Goal: Information Seeking & Learning: Learn about a topic

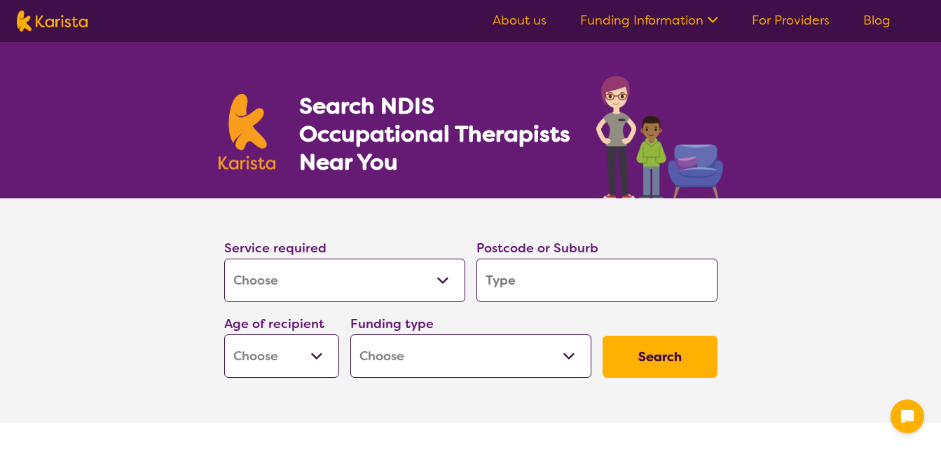
select select "[MEDICAL_DATA]"
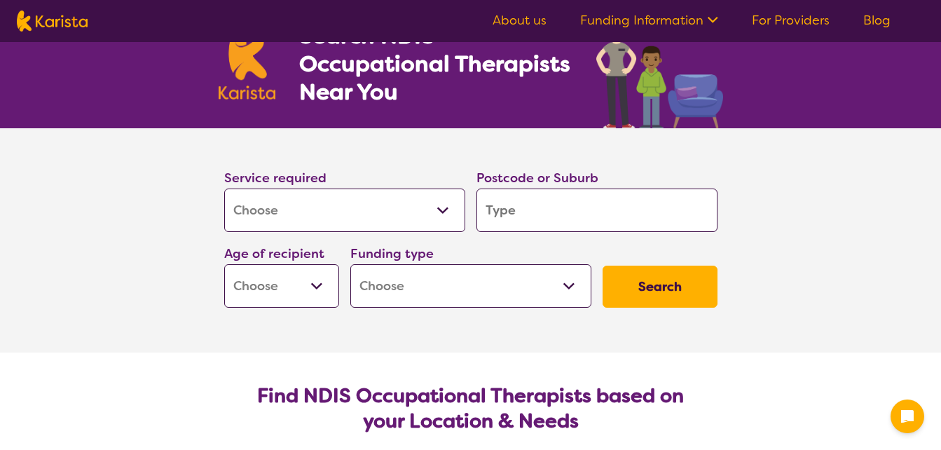
click at [525, 204] on input "search" at bounding box center [596, 209] width 241 height 43
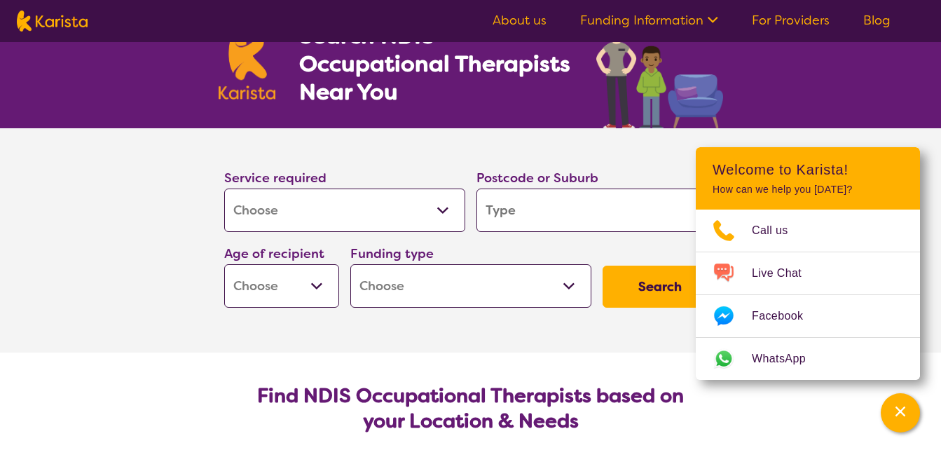
type input "2"
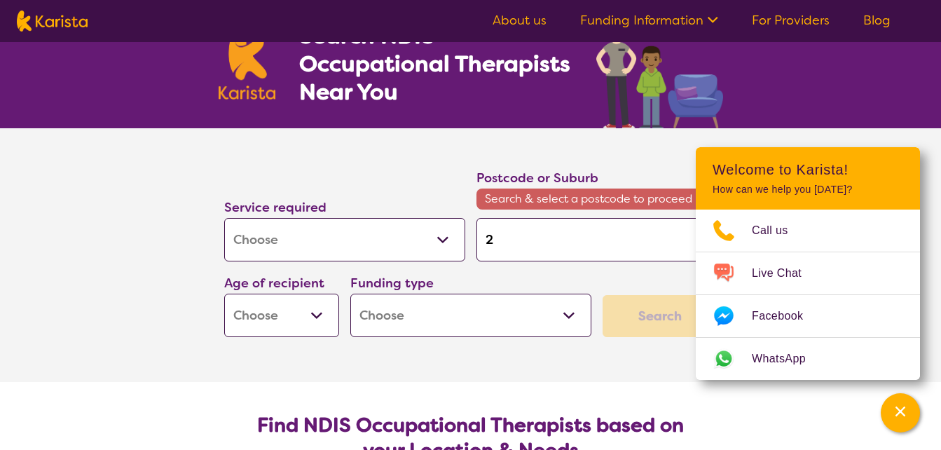
type input "27"
type input "276"
type input "2768"
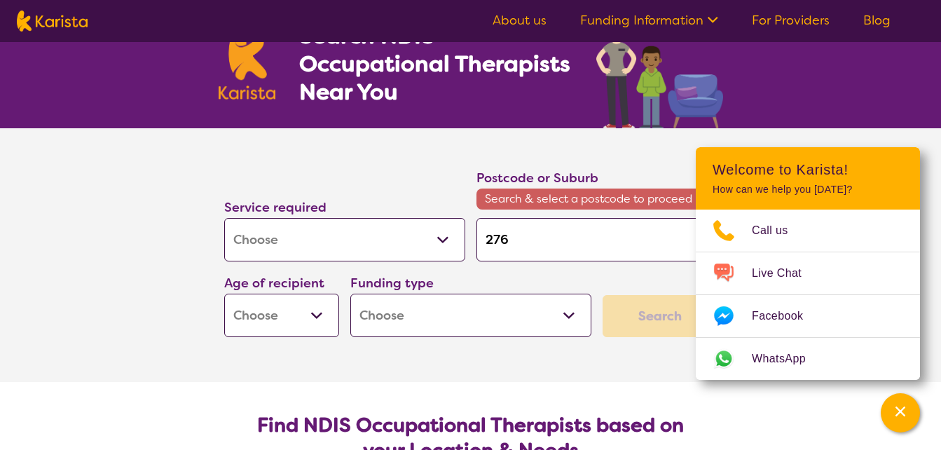
type input "2768"
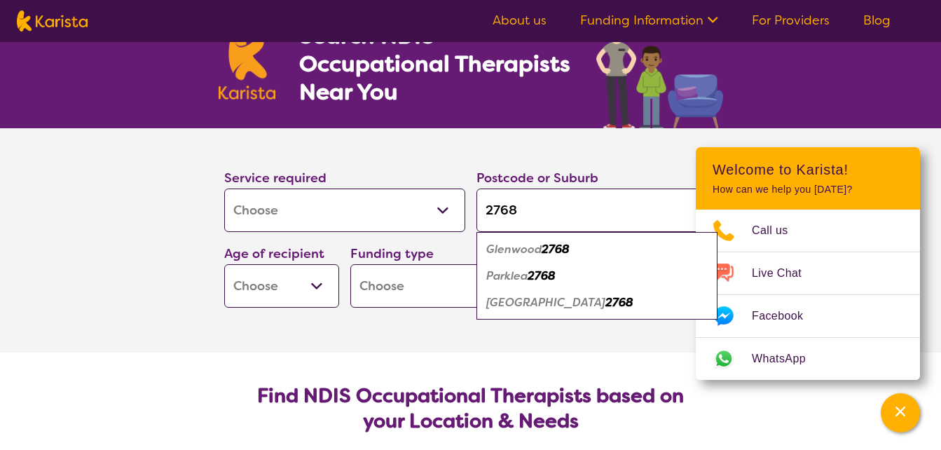
type input "2768"
click at [528, 246] on em "Glenwood" at bounding box center [513, 249] width 55 height 15
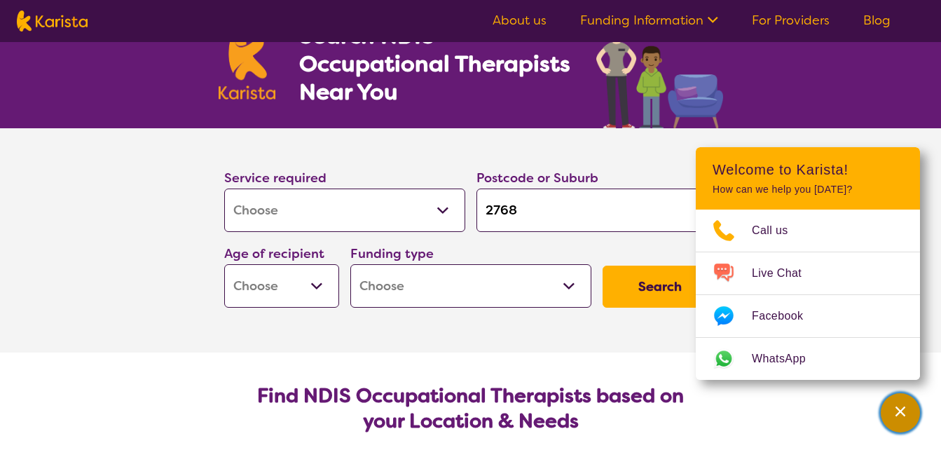
click at [904, 420] on div "Channel Menu" at bounding box center [900, 412] width 28 height 31
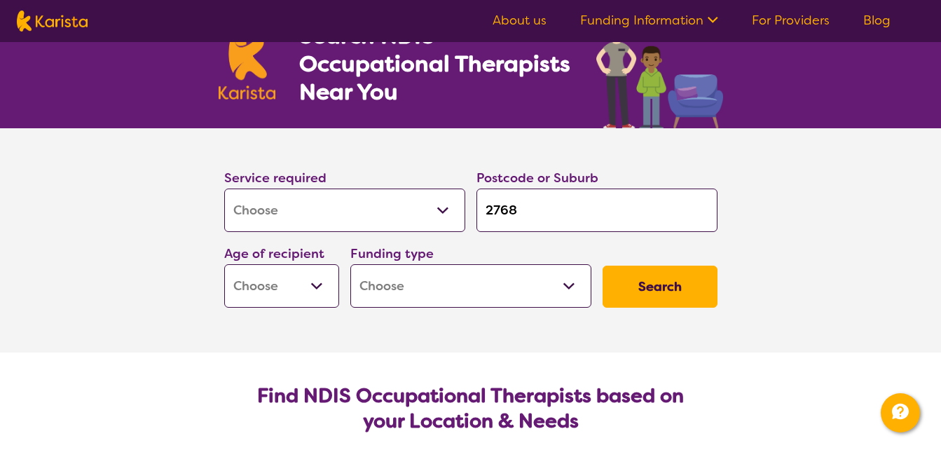
click at [291, 279] on select "Early Childhood - 0 to 9 Child - 10 to 11 Adolescent - 12 to 17 Adult - 18 to 6…" at bounding box center [281, 285] width 115 height 43
select select "EC"
click at [224, 264] on select "Early Childhood - 0 to 9 Child - 10 to 11 Adolescent - 12 to 17 Adult - 18 to 6…" at bounding box center [281, 285] width 115 height 43
select select "EC"
click at [428, 294] on select "Home Care Package (HCP) National Disability Insurance Scheme (NDIS) I don't know" at bounding box center [470, 285] width 241 height 43
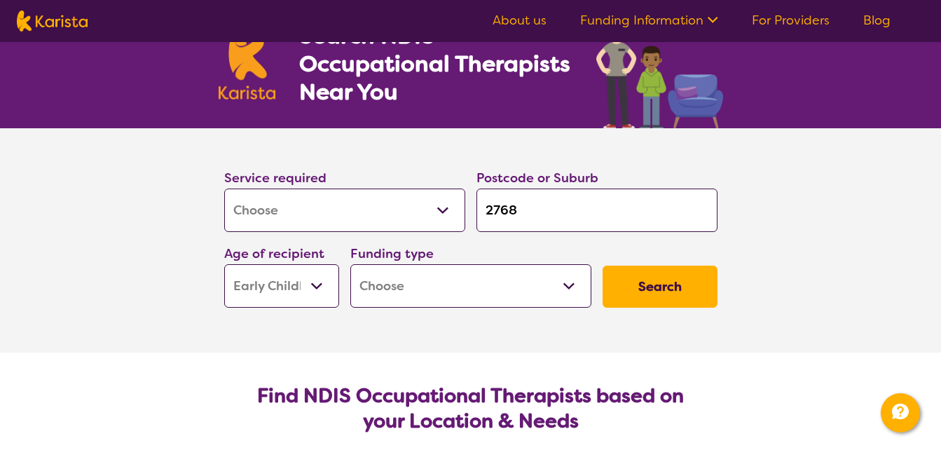
select select "NDIS"
click at [350, 264] on select "Home Care Package (HCP) National Disability Insurance Scheme (NDIS) I don't know" at bounding box center [470, 285] width 241 height 43
select select "NDIS"
click at [671, 270] on button "Search" at bounding box center [660, 287] width 115 height 42
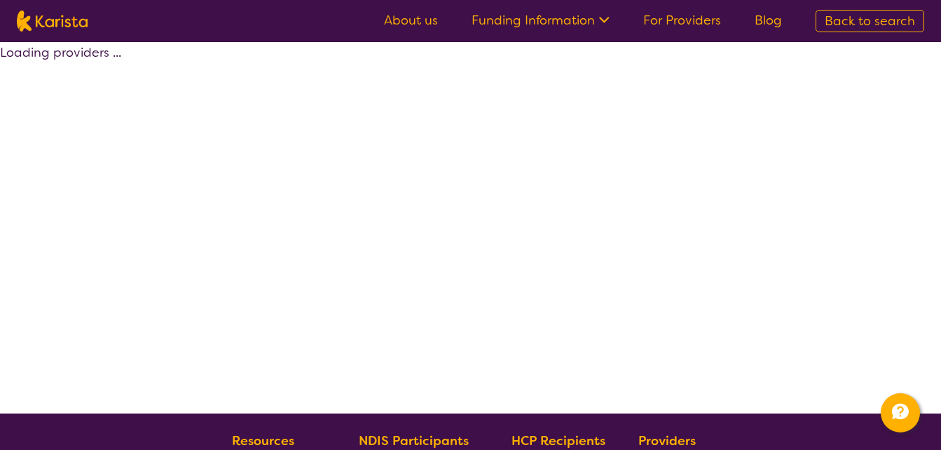
select select "by_score"
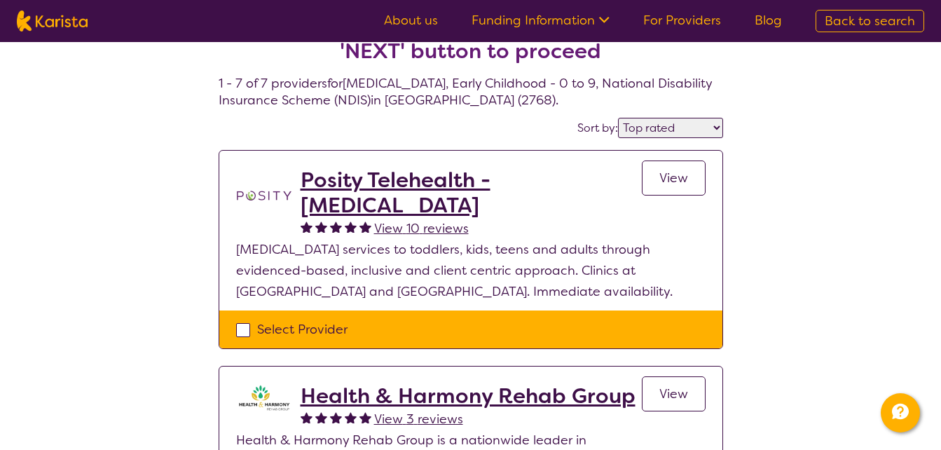
scroll to position [70, 0]
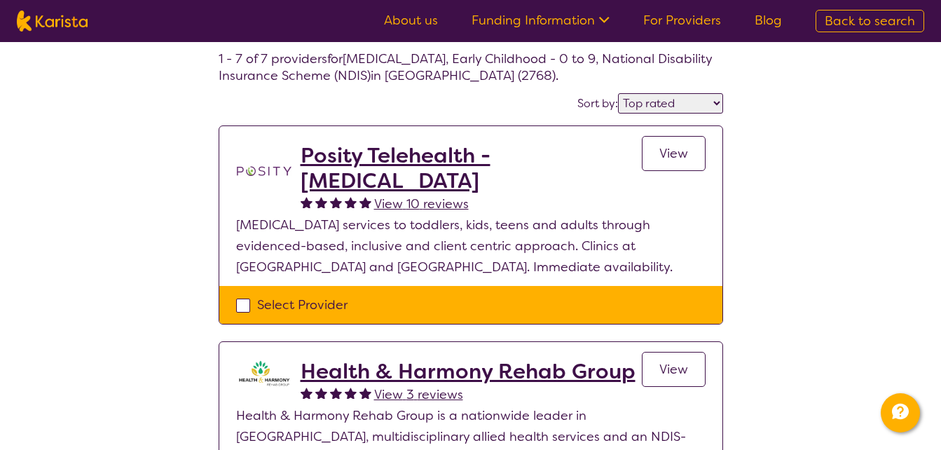
click at [411, 157] on h2 "Posity Telehealth - [MEDICAL_DATA]" at bounding box center [471, 168] width 341 height 50
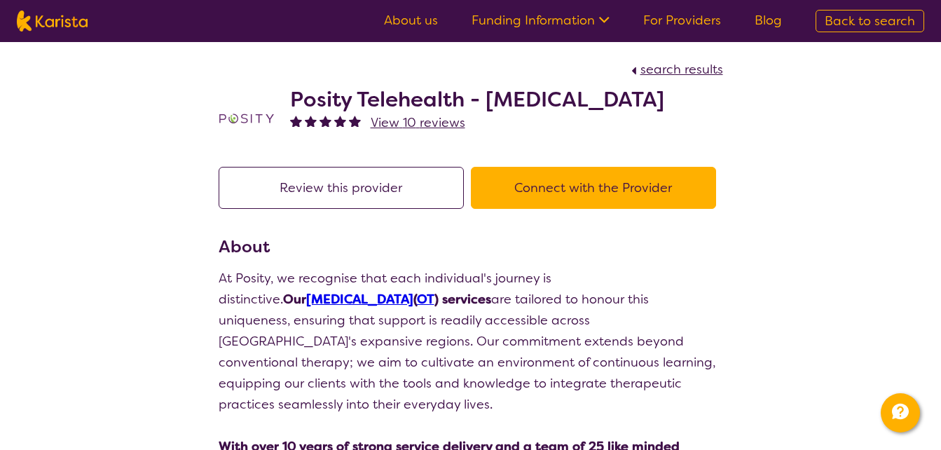
click at [399, 122] on span "View 10 reviews" at bounding box center [418, 122] width 95 height 17
select select "by_score"
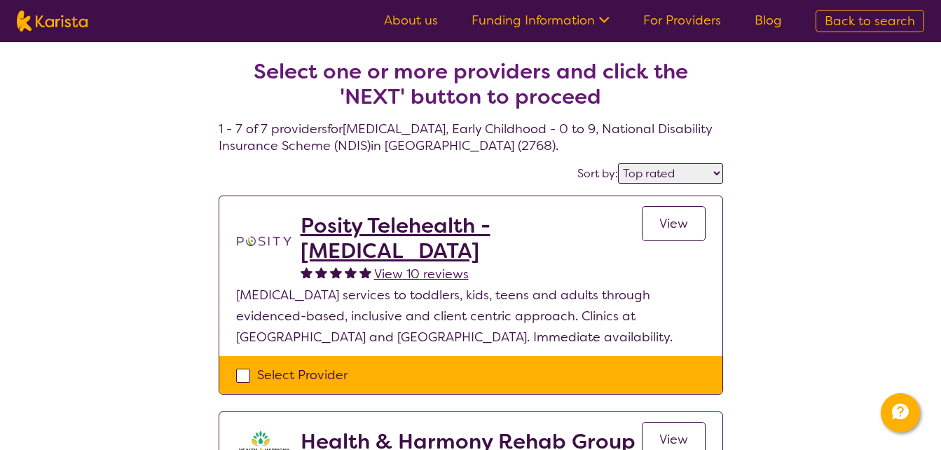
click at [700, 176] on select "Highly reviewed Top rated" at bounding box center [670, 173] width 105 height 20
click at [699, 175] on select "Highly reviewed Top rated" at bounding box center [670, 173] width 105 height 20
click at [672, 18] on link "For Providers" at bounding box center [682, 20] width 78 height 17
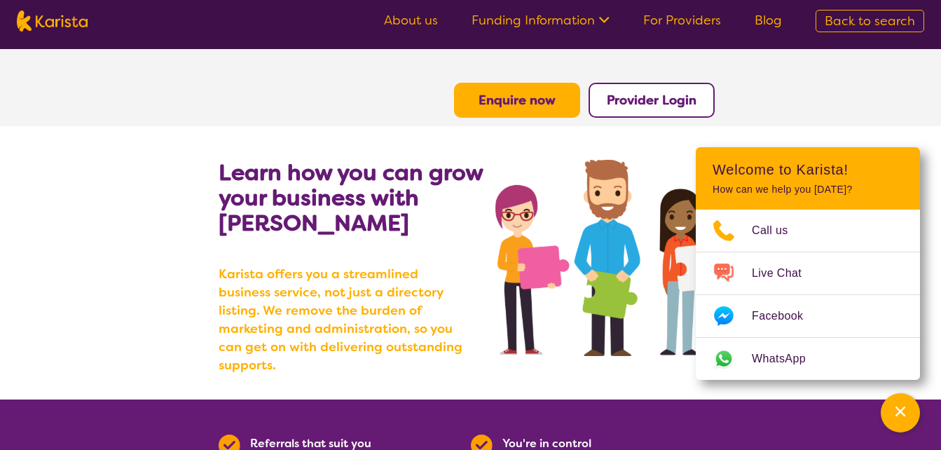
click at [592, 28] on link "Funding Information" at bounding box center [541, 20] width 138 height 17
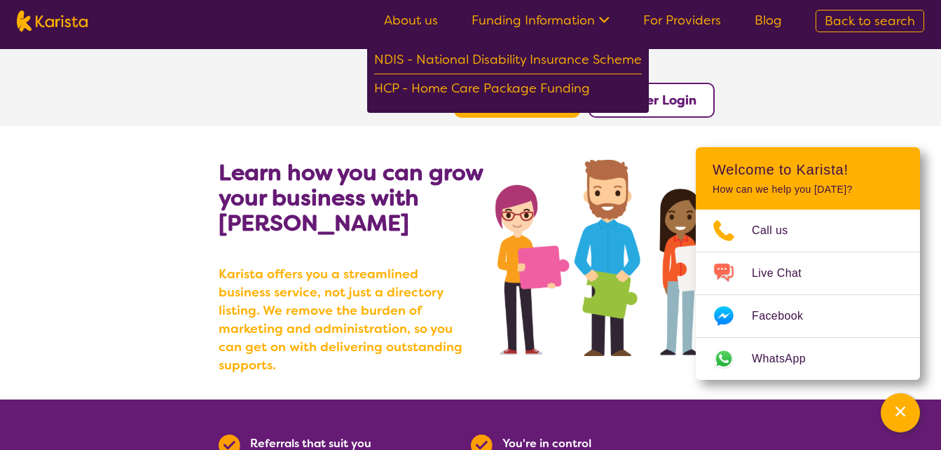
click at [592, 28] on link "Funding Information" at bounding box center [541, 20] width 138 height 17
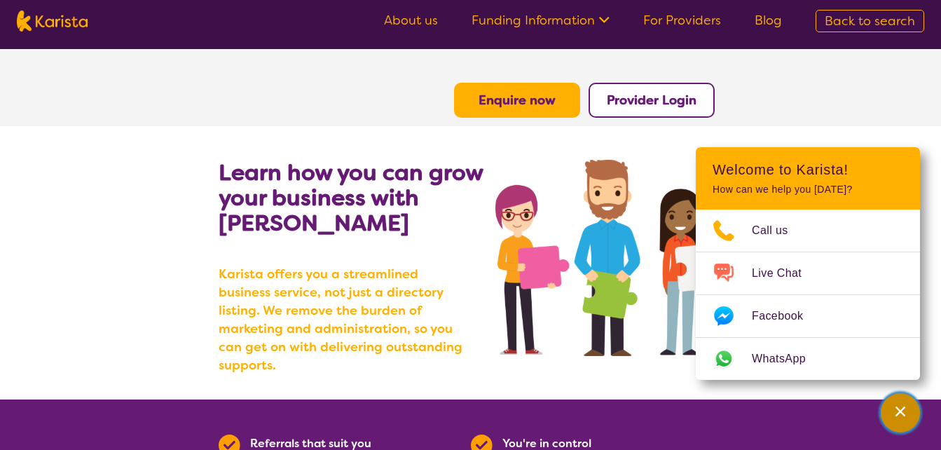
click at [908, 412] on div "Channel Menu" at bounding box center [900, 412] width 28 height 31
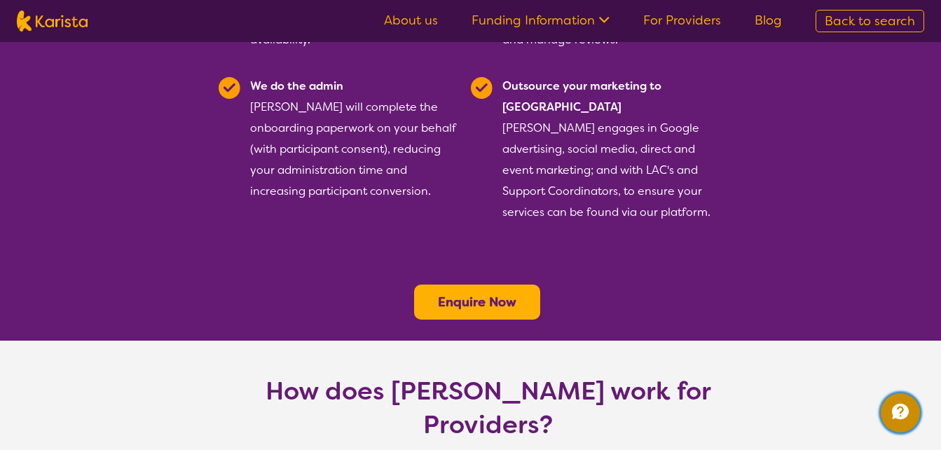
scroll to position [70, 0]
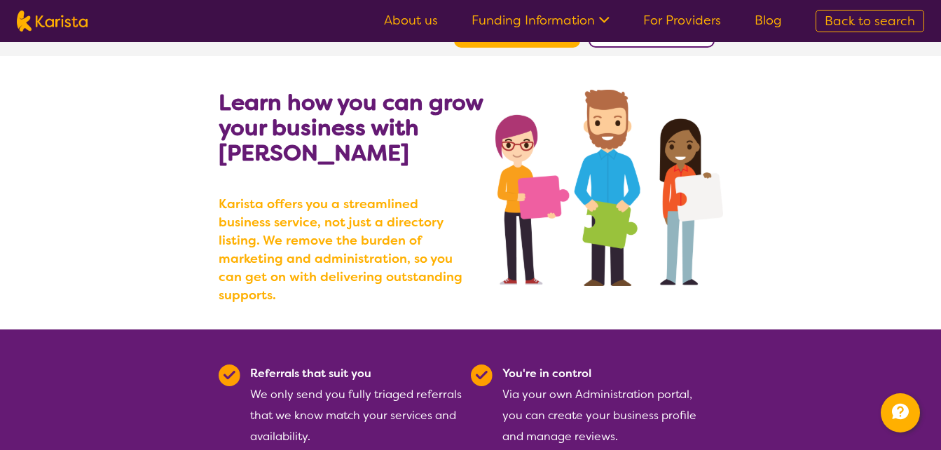
click at [69, 23] on img at bounding box center [52, 21] width 71 height 21
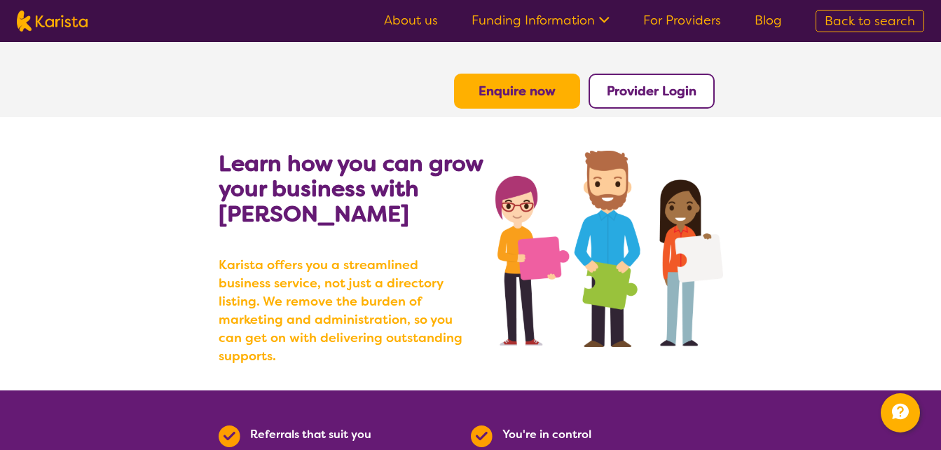
select select "EC"
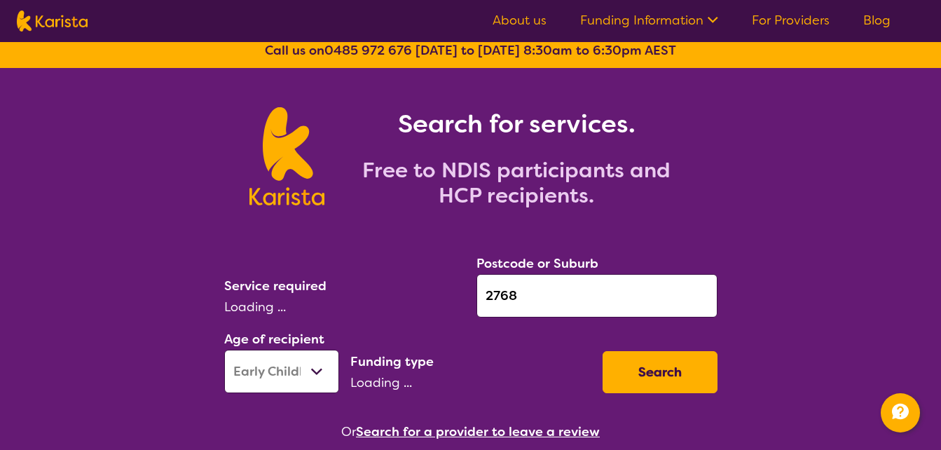
select select "[MEDICAL_DATA]"
select select "NDIS"
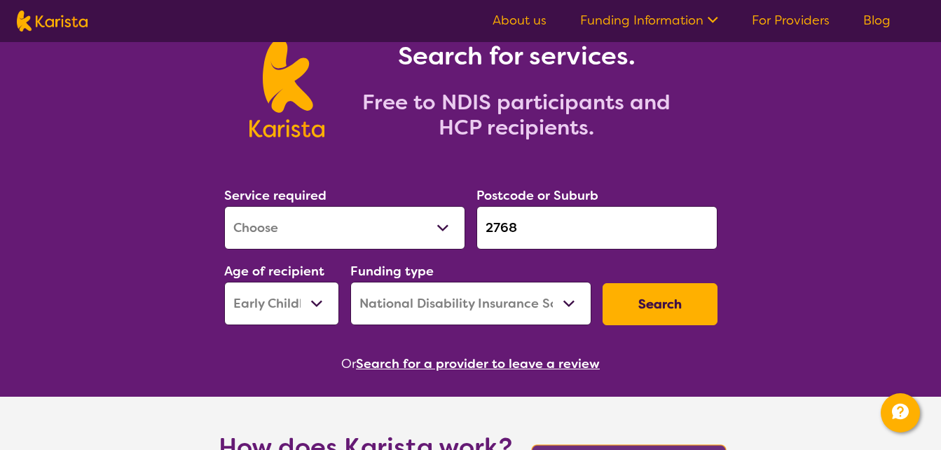
scroll to position [140, 0]
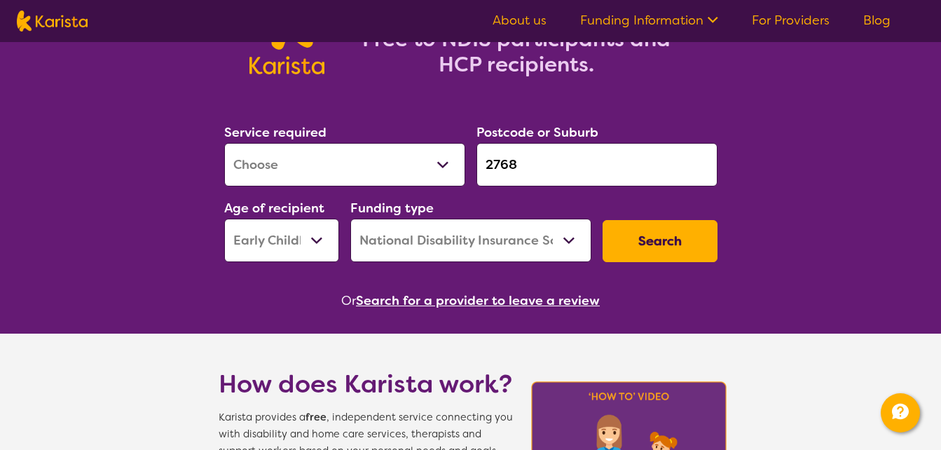
click at [519, 171] on input "2768" at bounding box center [596, 164] width 241 height 43
type input "b"
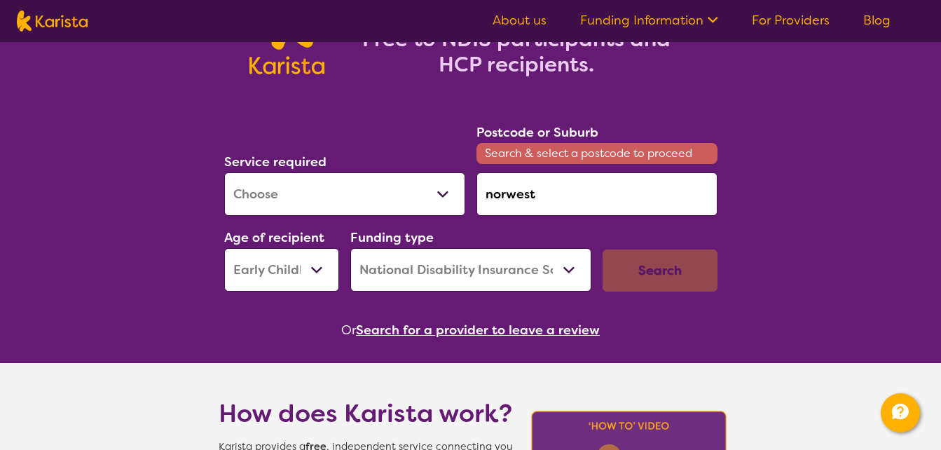
click at [261, 271] on select "Early Childhood - 0 to 9 Child - 10 to 11 Adolescent - 12 to 17 Adult - 18 to 6…" at bounding box center [281, 269] width 115 height 43
click at [224, 248] on select "Early Childhood - 0 to 9 Child - 10 to 11 Adolescent - 12 to 17 Adult - 18 to 6…" at bounding box center [281, 269] width 115 height 43
click at [636, 274] on div "Search" at bounding box center [660, 270] width 115 height 42
click at [539, 183] on input "norwest" at bounding box center [596, 193] width 241 height 43
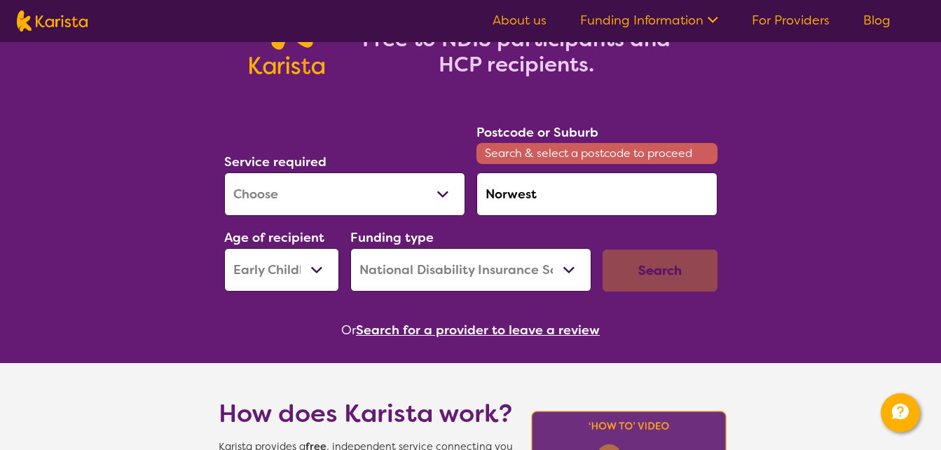
type input "Norwest"
click at [652, 271] on div "Search" at bounding box center [660, 270] width 115 height 42
drag, startPoint x: 652, startPoint y: 271, endPoint x: 786, endPoint y: 268, distance: 133.9
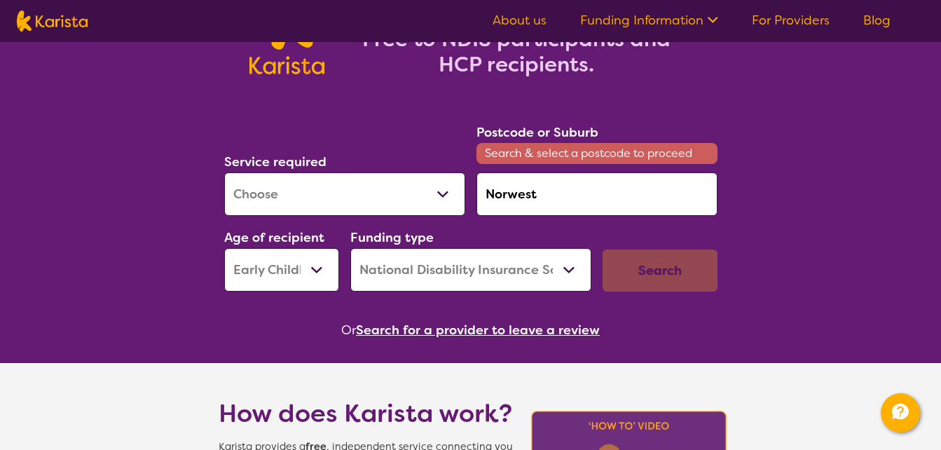
click at [557, 215] on input "Norwest" at bounding box center [596, 193] width 241 height 43
click at [558, 198] on input "Norwest" at bounding box center [596, 193] width 241 height 43
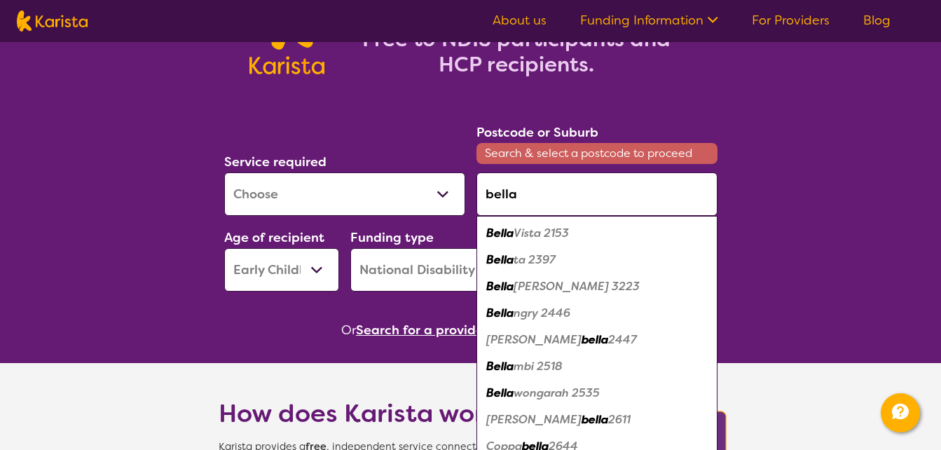
click at [568, 235] on em "Vista 2153" at bounding box center [541, 233] width 55 height 15
type input "2153"
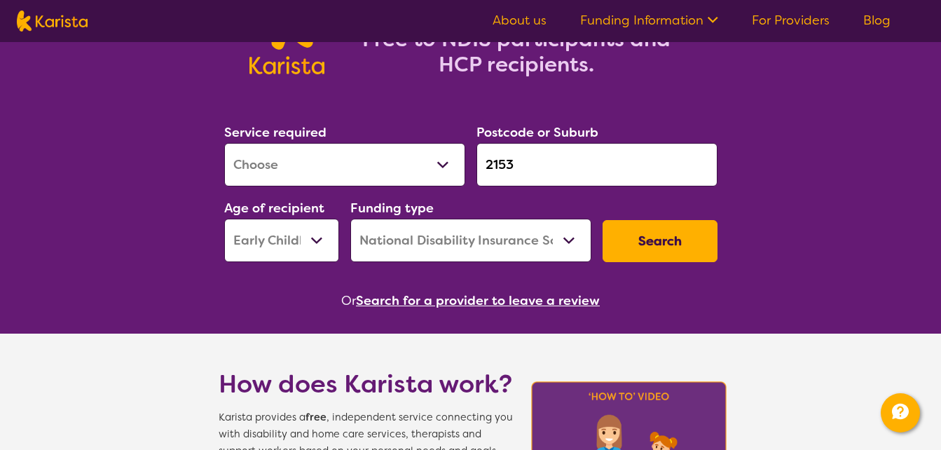
click at [654, 240] on button "Search" at bounding box center [660, 241] width 115 height 42
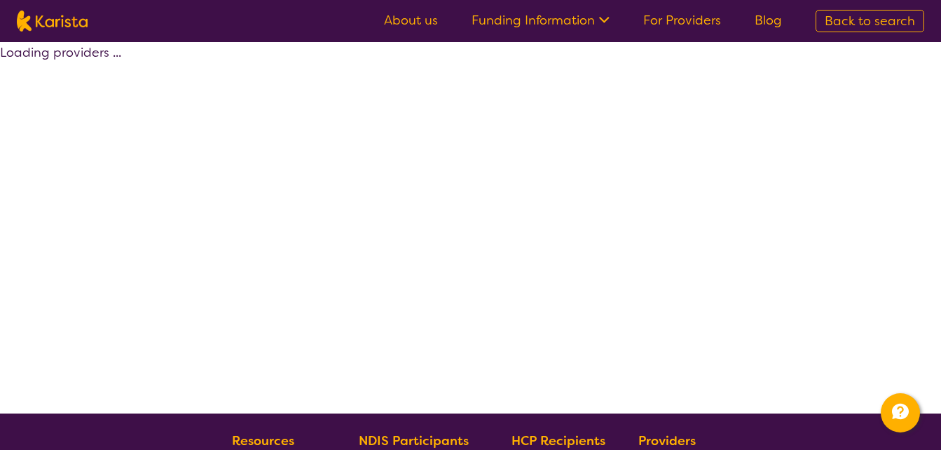
select select "by_score"
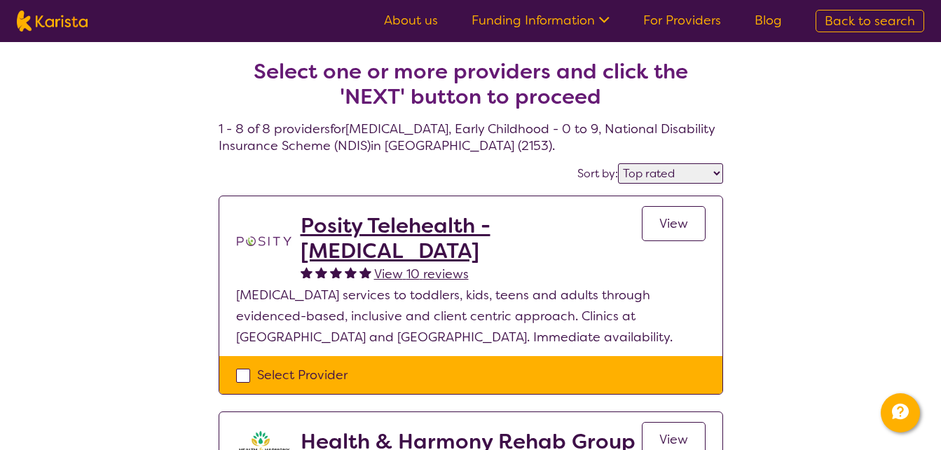
select select "[MEDICAL_DATA]"
select select "EC"
select select "NDIS"
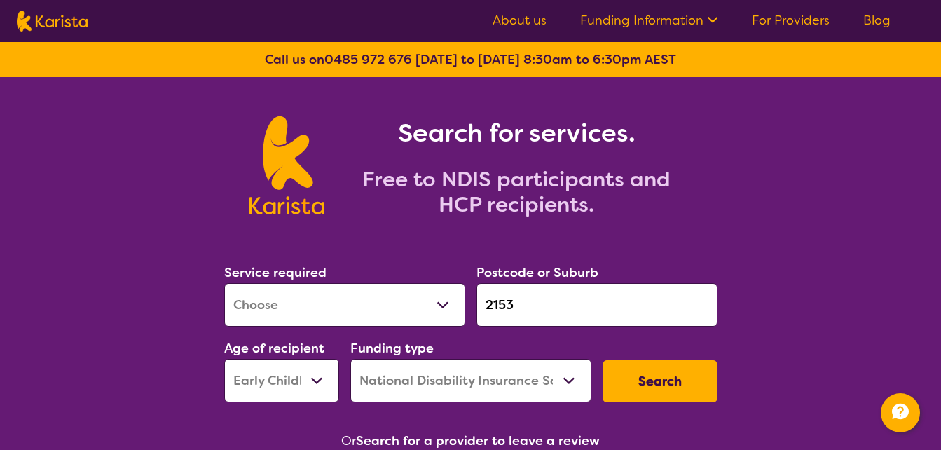
click at [573, 303] on input "2153" at bounding box center [596, 304] width 241 height 43
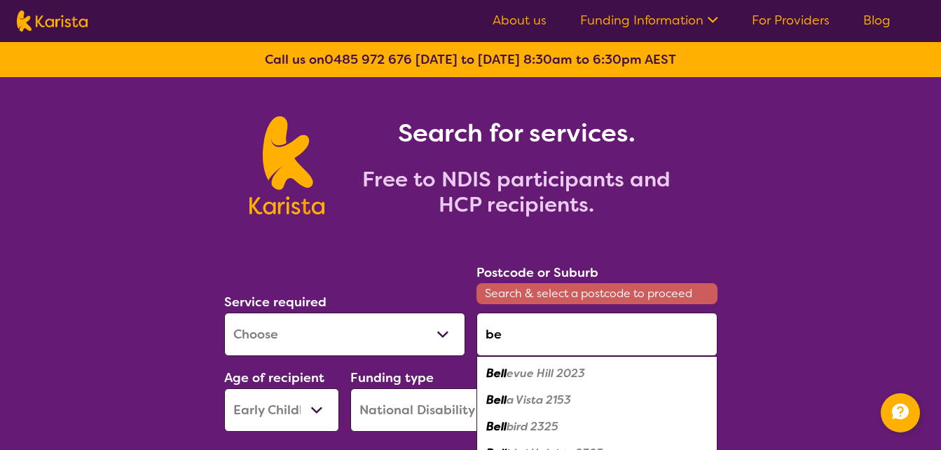
type input "b"
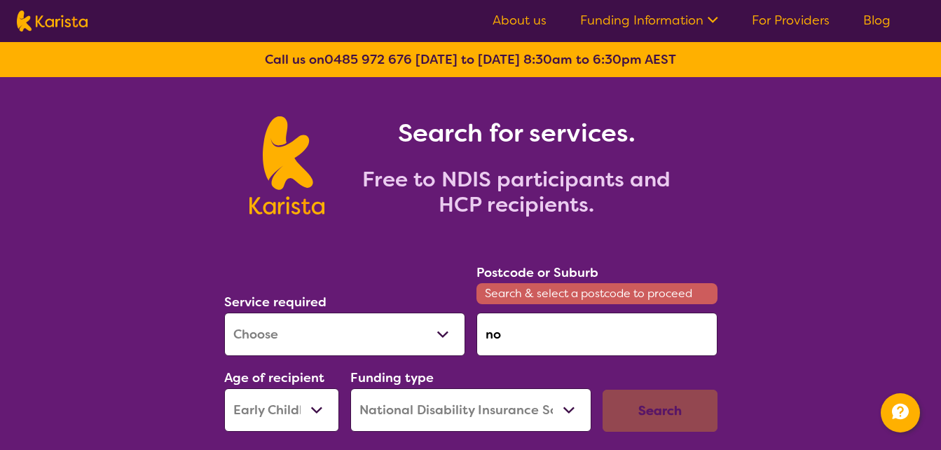
type input "n"
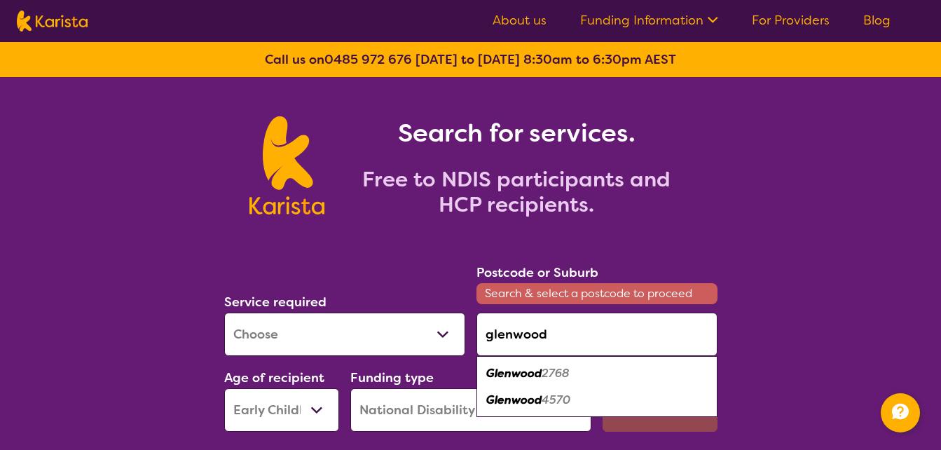
click at [568, 376] on em "2768" at bounding box center [556, 373] width 28 height 15
type input "2768"
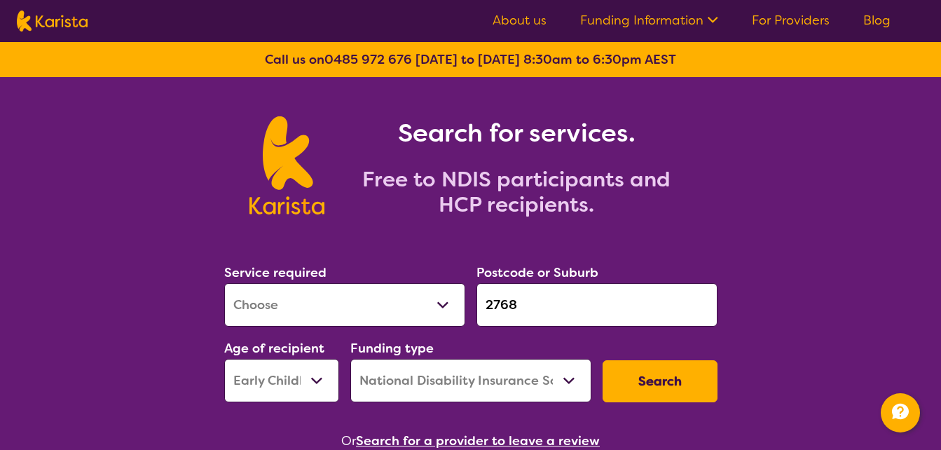
click at [684, 393] on button "Search" at bounding box center [660, 381] width 115 height 42
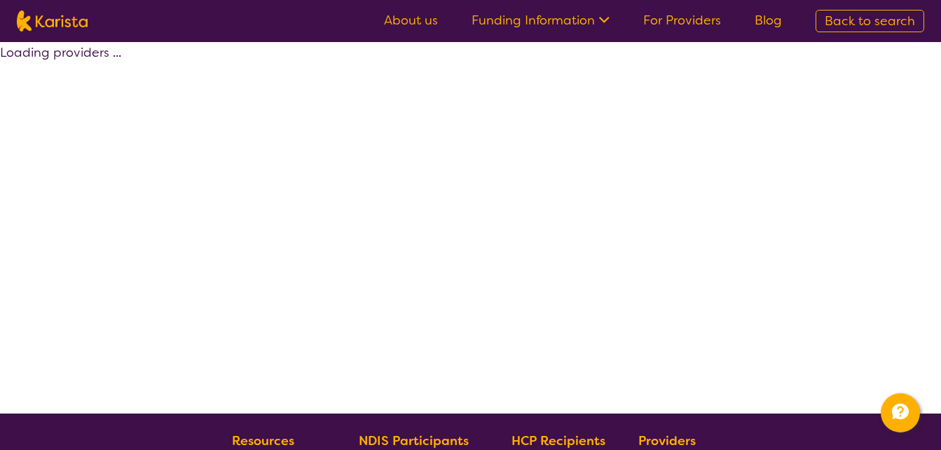
select select "by_score"
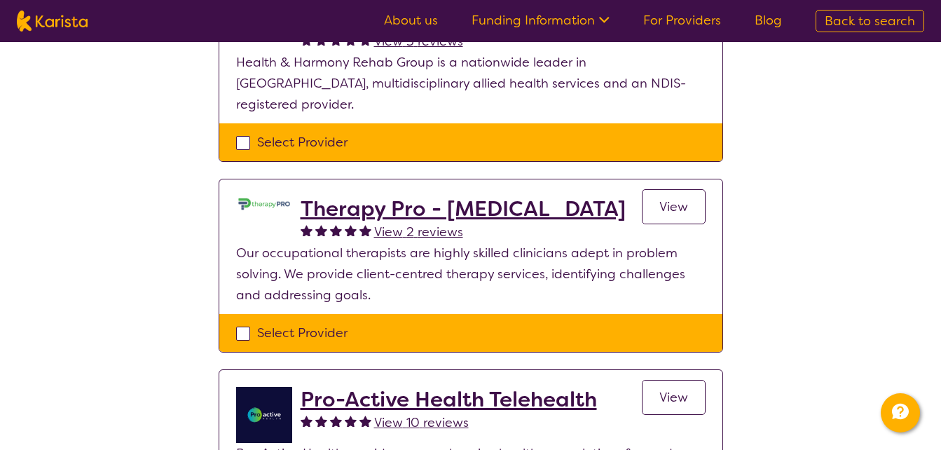
scroll to position [420, 0]
